Goal: Use online tool/utility: Utilize a website feature to perform a specific function

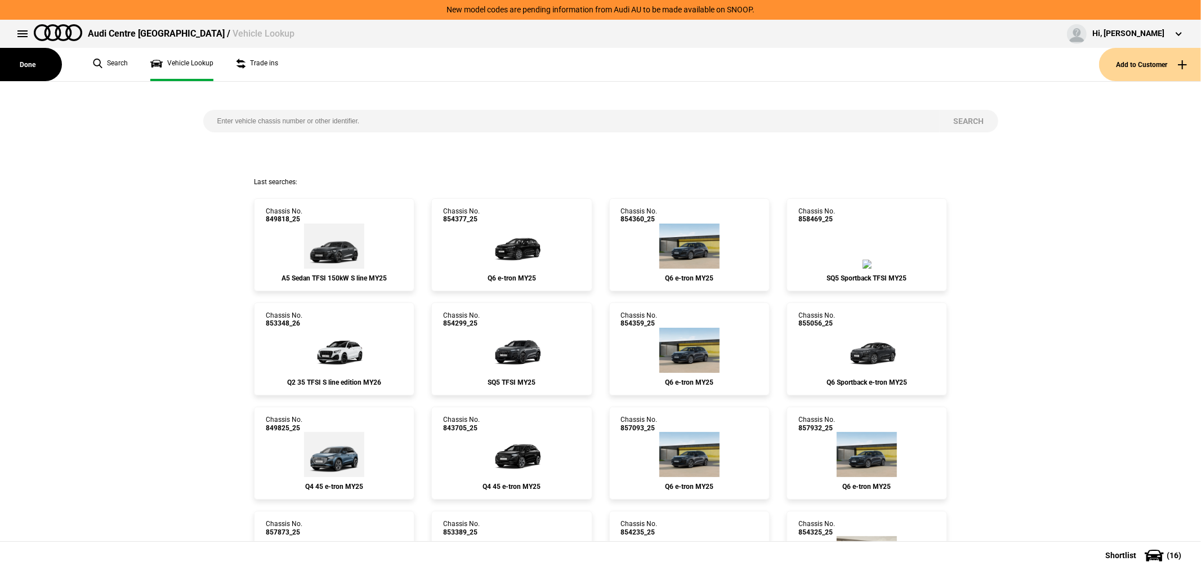
click at [417, 120] on input "search" at bounding box center [571, 121] width 737 height 23
type input "853178"
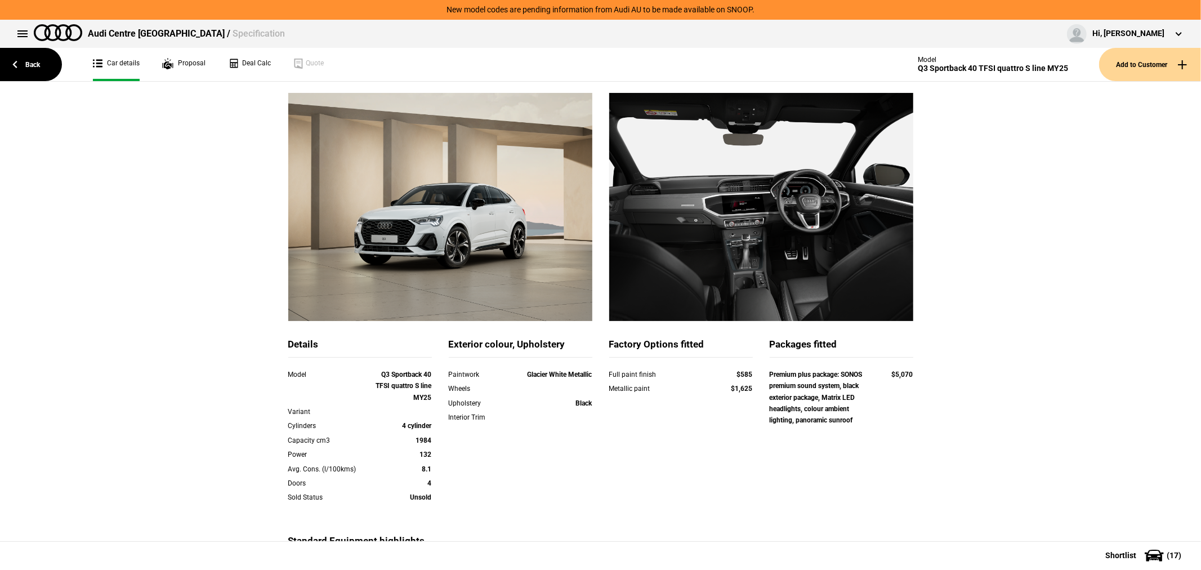
scroll to position [7, 0]
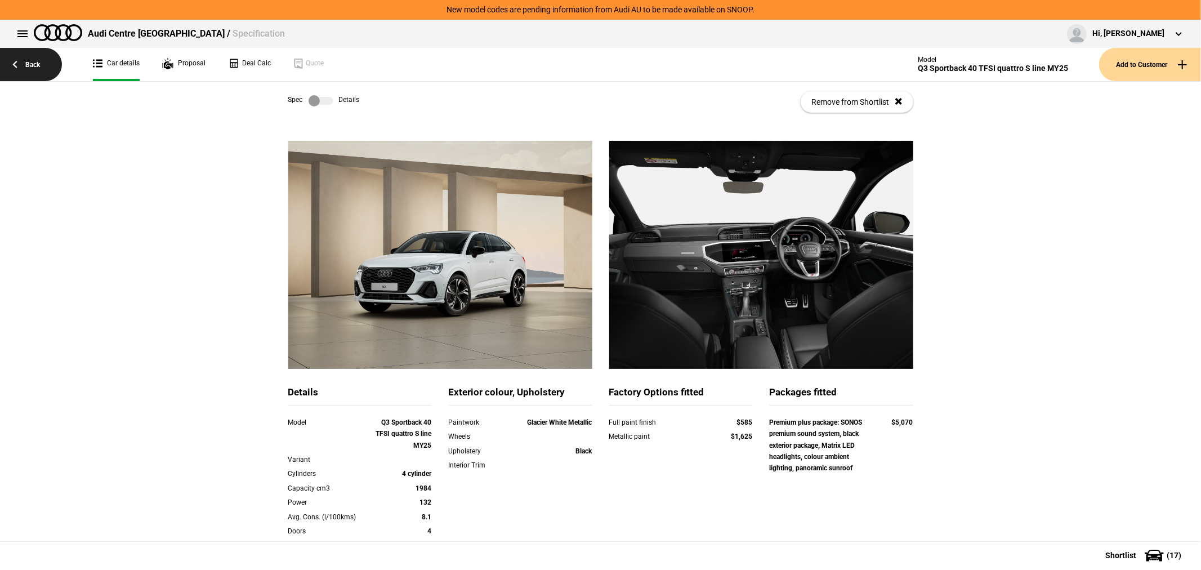
click at [28, 59] on link "Back" at bounding box center [31, 64] width 62 height 33
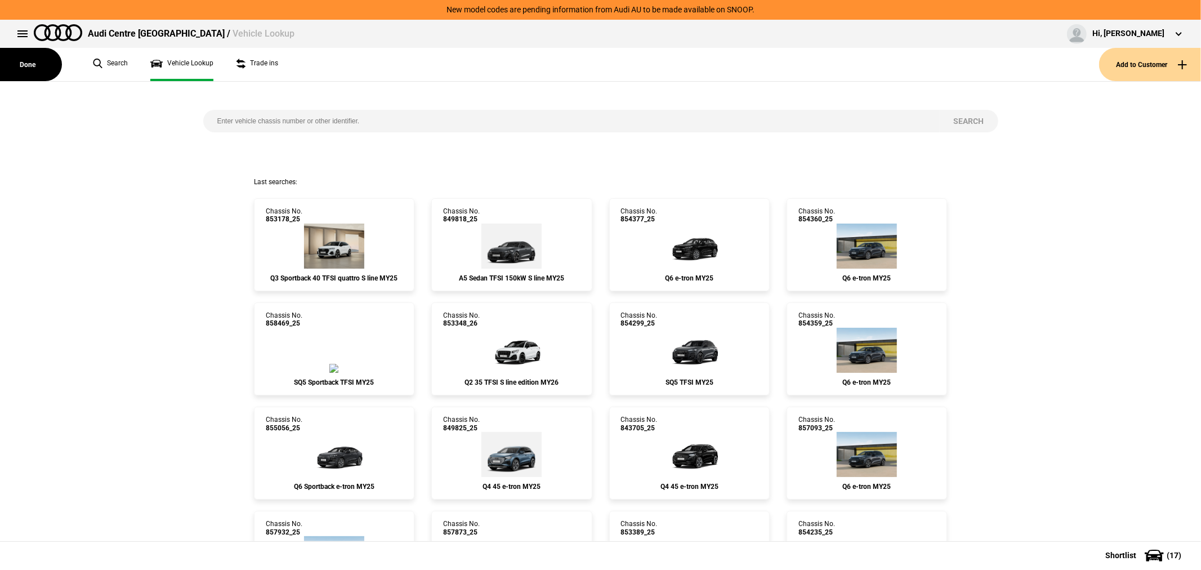
click at [384, 121] on input "search" at bounding box center [571, 121] width 737 height 23
type input "854323"
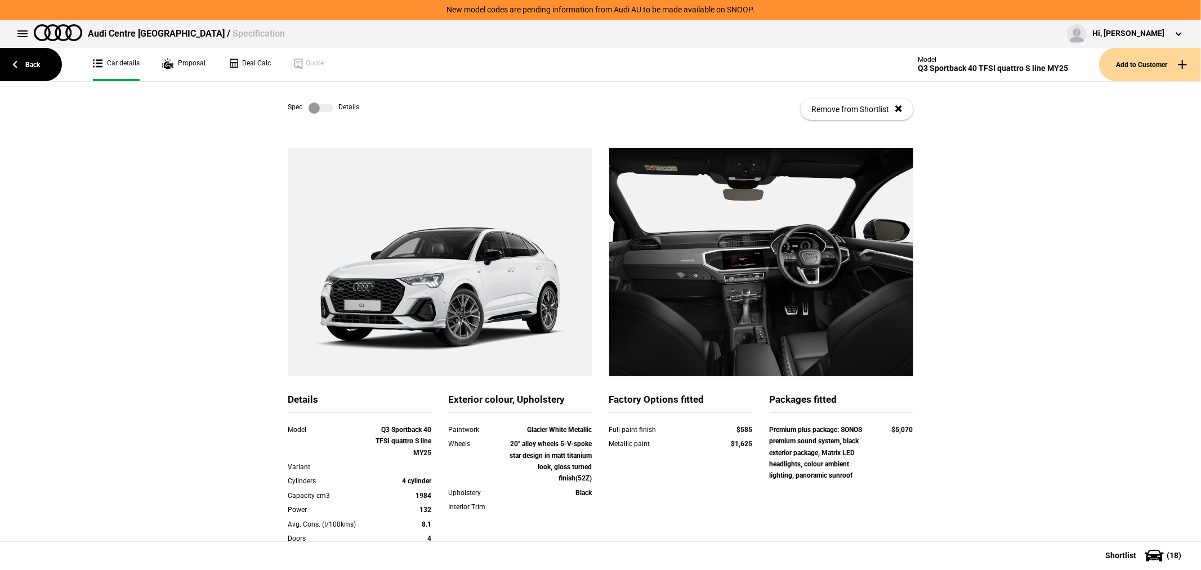
click at [318, 107] on label at bounding box center [321, 108] width 25 height 11
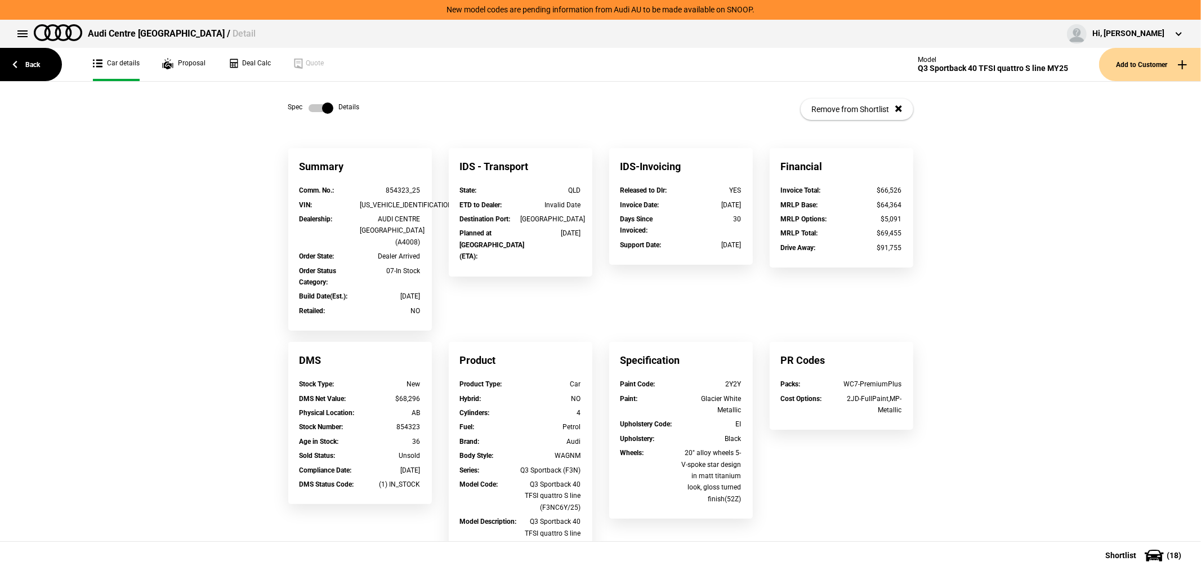
click at [318, 107] on label at bounding box center [321, 108] width 25 height 11
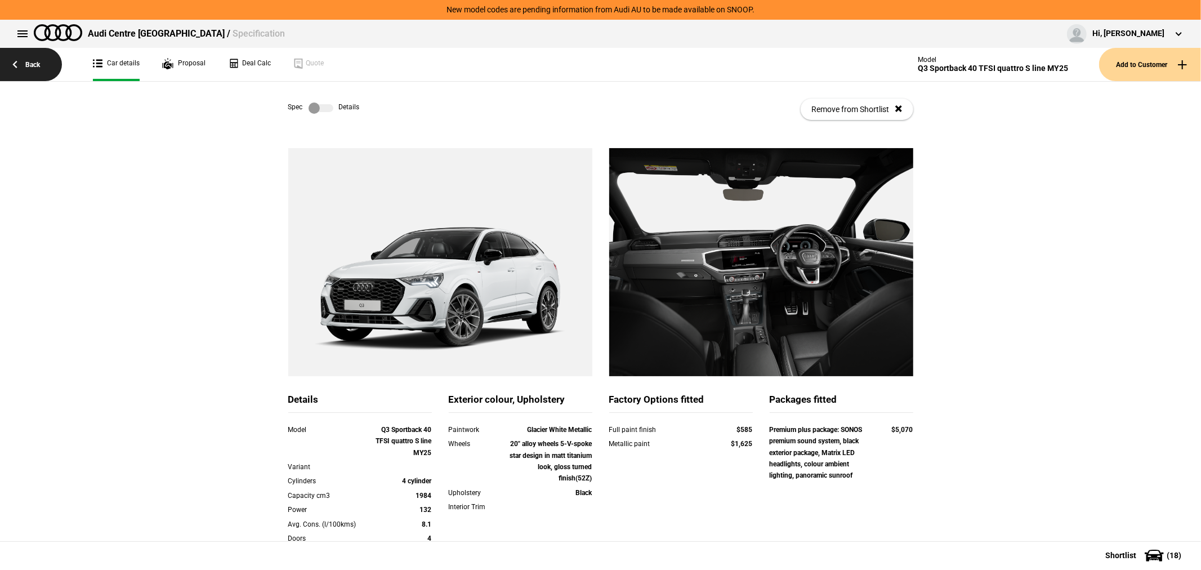
click at [24, 61] on link "Back" at bounding box center [31, 64] width 62 height 33
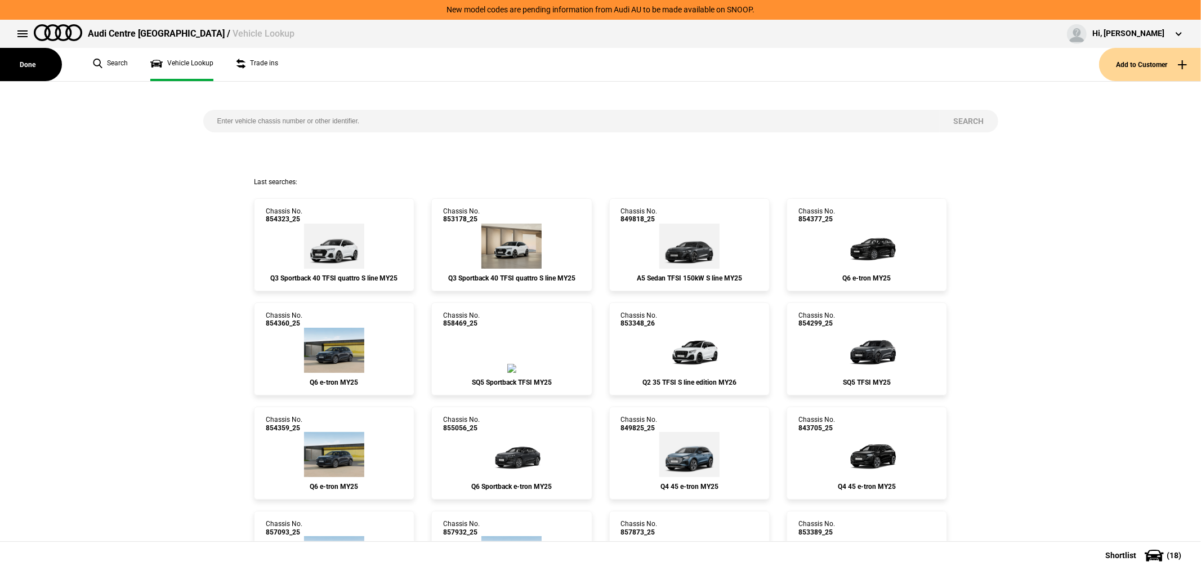
click at [439, 122] on input "search" at bounding box center [571, 121] width 737 height 23
type input "845741"
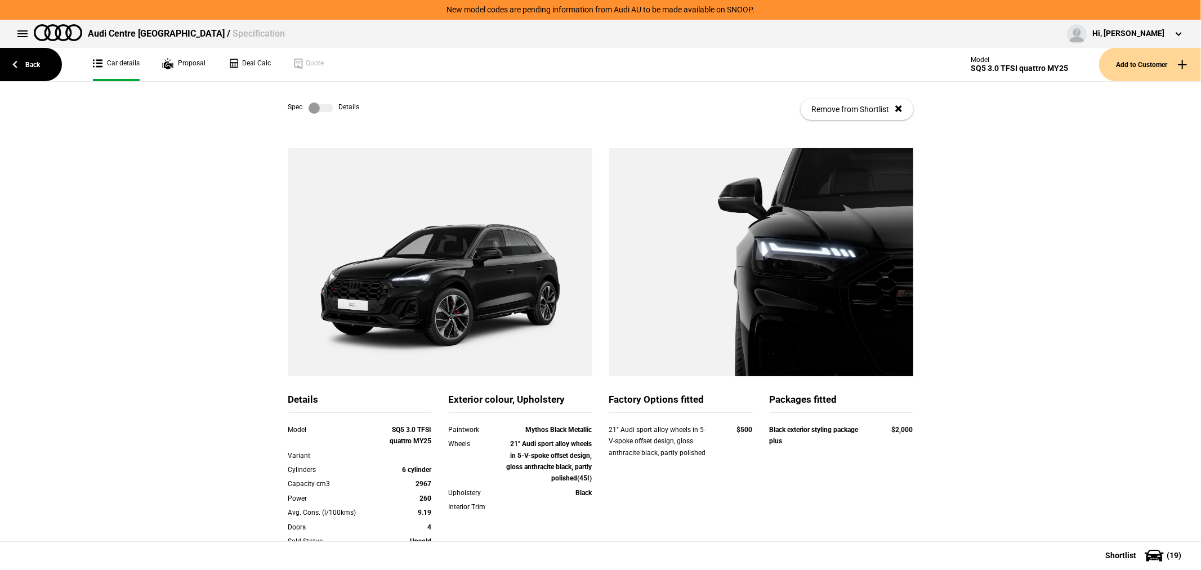
click at [323, 108] on label at bounding box center [321, 108] width 25 height 11
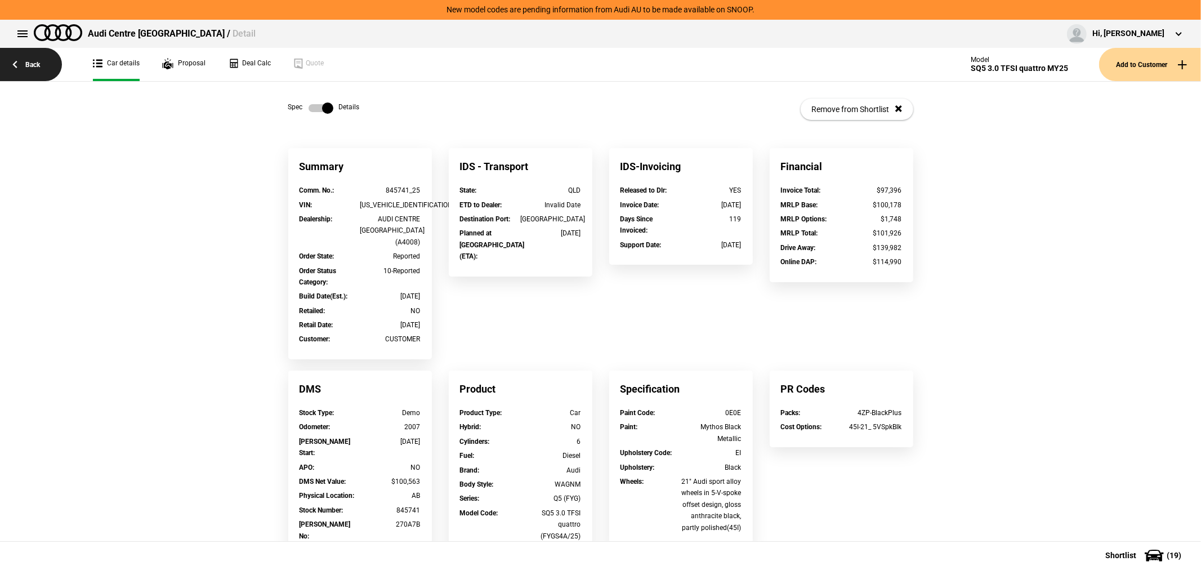
click at [33, 76] on link "Back" at bounding box center [31, 64] width 62 height 33
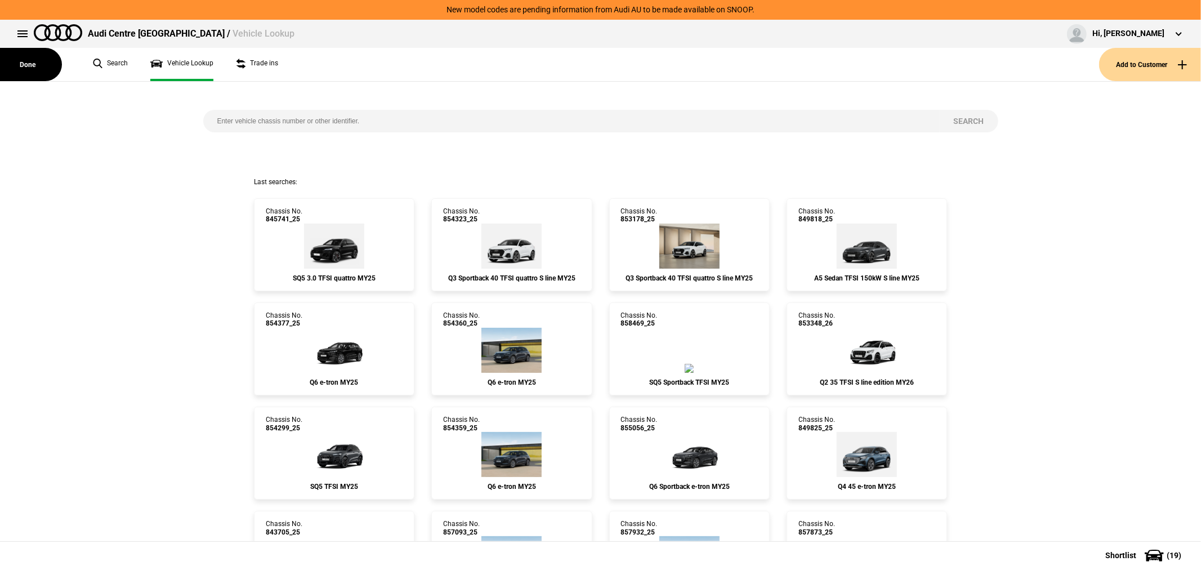
click at [448, 108] on div "Search" at bounding box center [601, 130] width 812 height 96
click at [448, 113] on input "search" at bounding box center [571, 121] width 737 height 23
paste input "[US_VEHICLE_IDENTIFICATION_NUMBER]"
type input "[US_VEHICLE_IDENTIFICATION_NUMBER]"
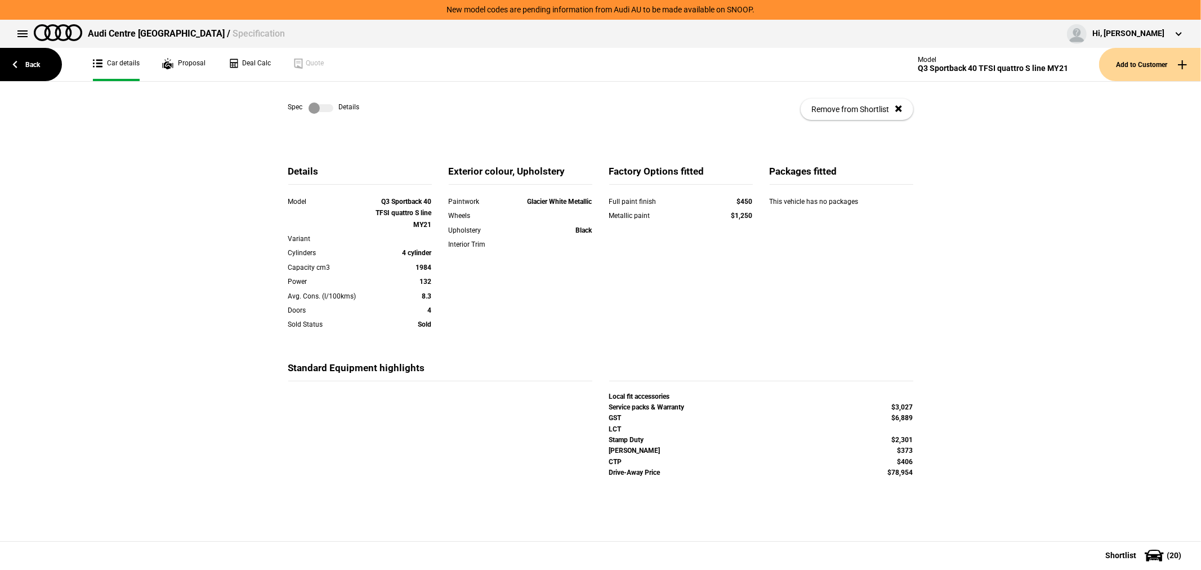
click at [313, 109] on label at bounding box center [321, 108] width 25 height 11
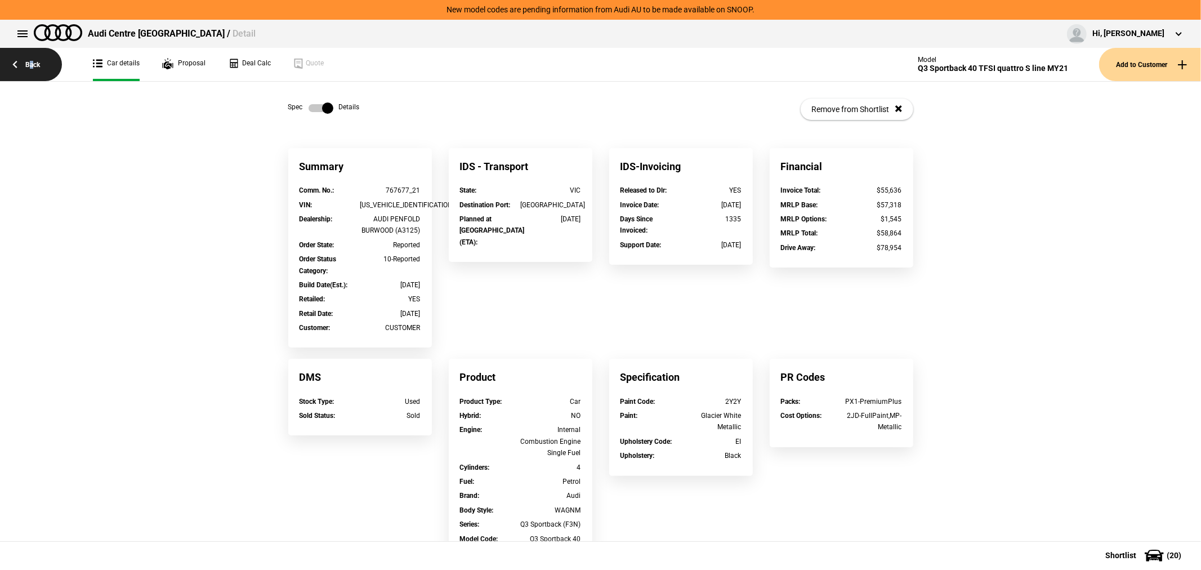
click at [31, 62] on link "Back" at bounding box center [31, 64] width 62 height 33
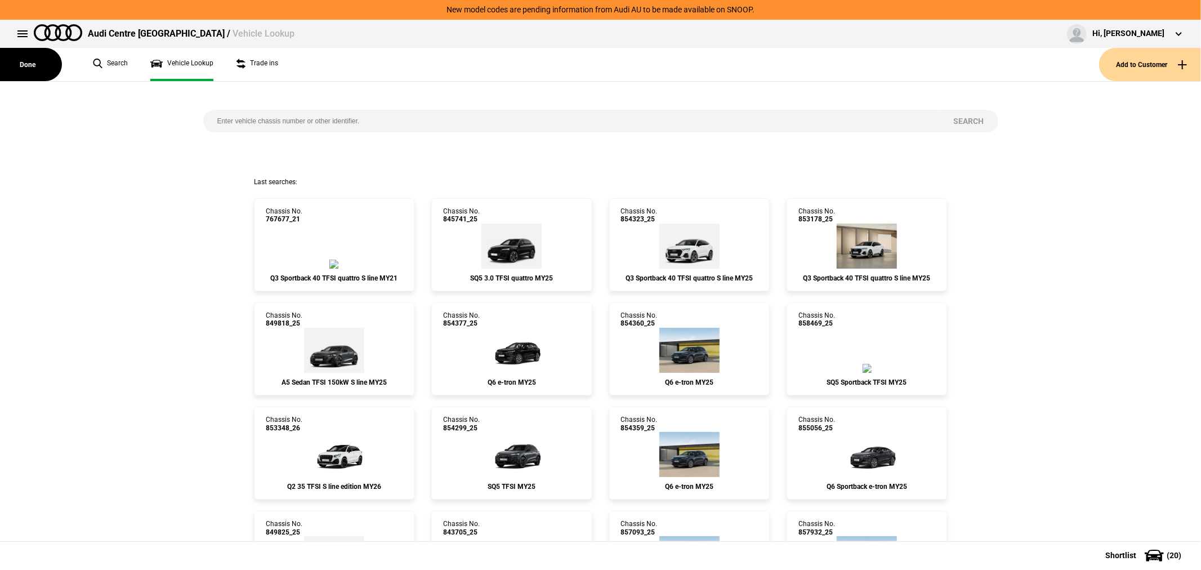
click at [432, 117] on input "search" at bounding box center [571, 121] width 737 height 23
type input "856483"
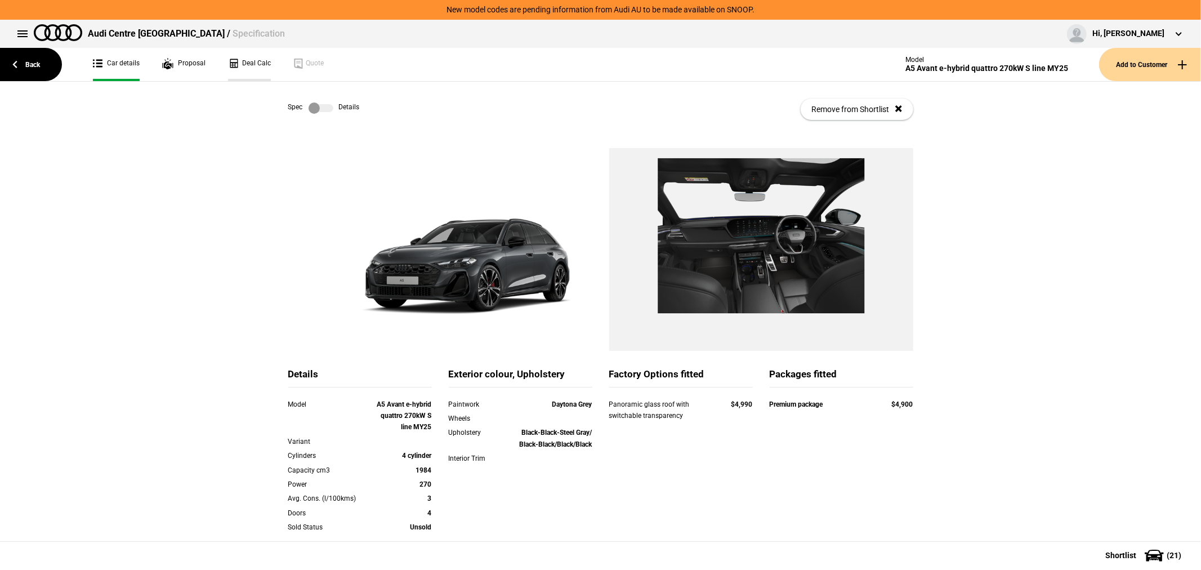
click at [247, 63] on link "Deal Calc" at bounding box center [249, 64] width 43 height 33
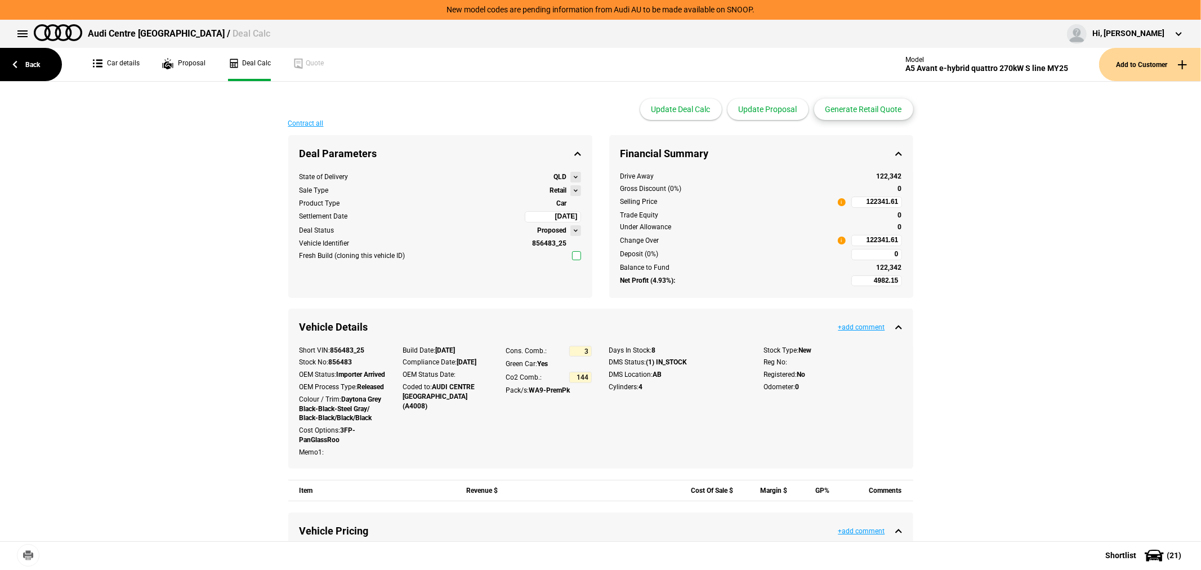
click at [882, 109] on button "Generate Retail Quote" at bounding box center [863, 109] width 99 height 21
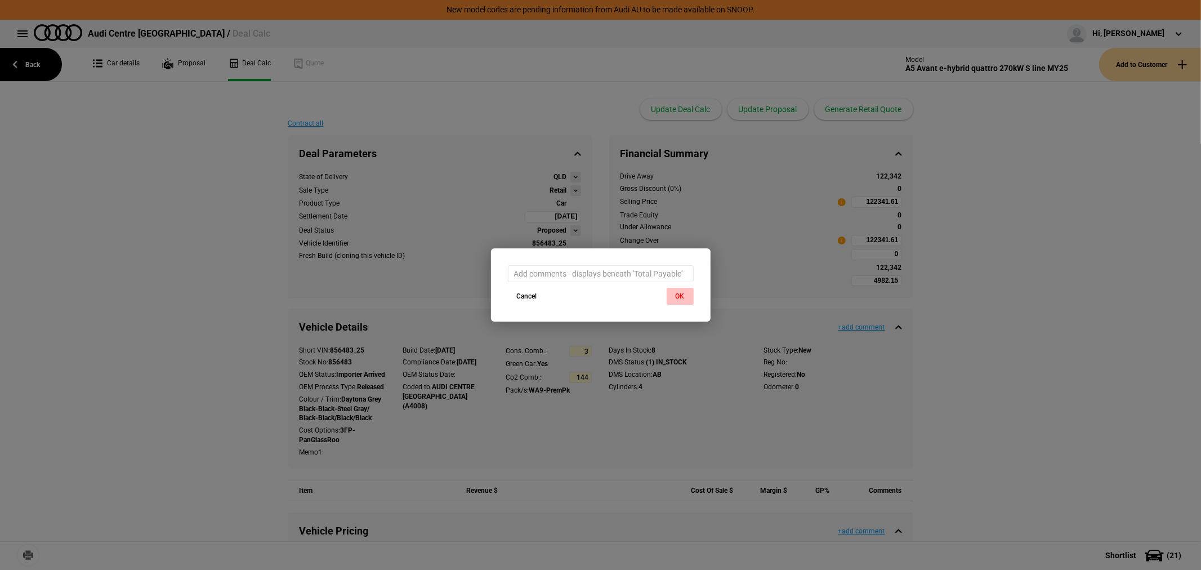
click at [673, 291] on button "OK" at bounding box center [680, 296] width 27 height 17
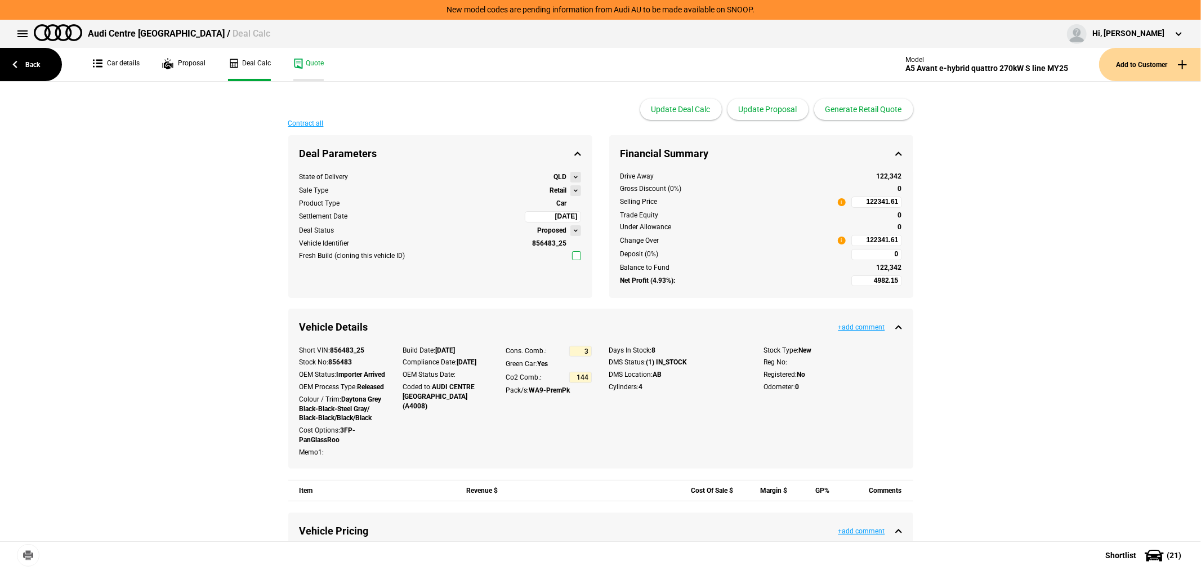
click at [305, 63] on link "Quote" at bounding box center [308, 64] width 30 height 33
